Goal: Task Accomplishment & Management: Complete application form

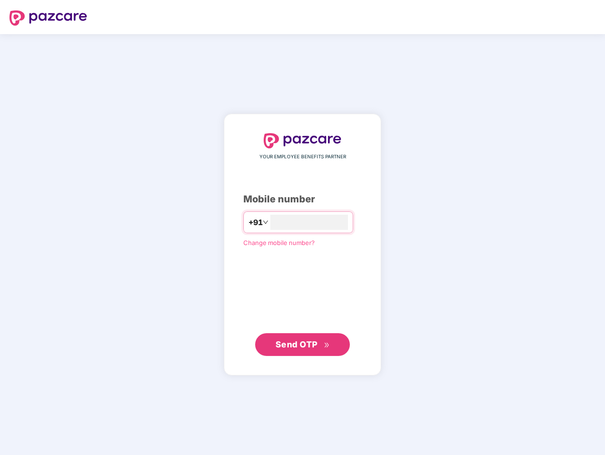
click at [303, 227] on input "number" at bounding box center [309, 222] width 78 height 15
click at [48, 18] on img at bounding box center [48, 17] width 78 height 15
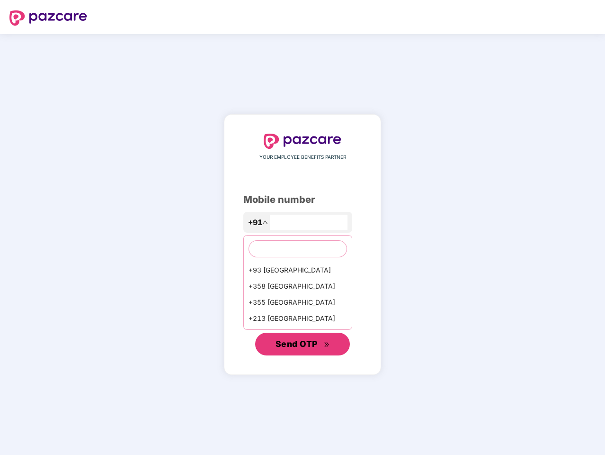
click at [303, 344] on span "Send OTP" at bounding box center [297, 344] width 42 height 10
